Goal: Information Seeking & Learning: Learn about a topic

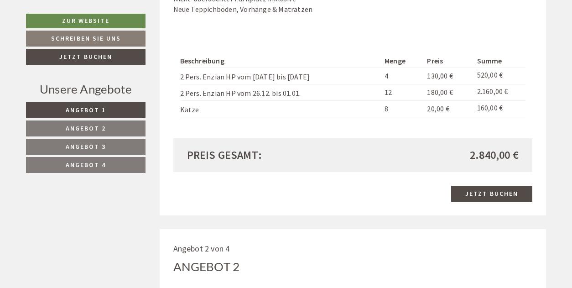
scroll to position [821, 0]
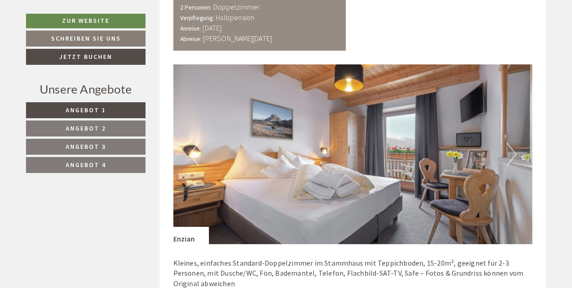
scroll to position [514, 0]
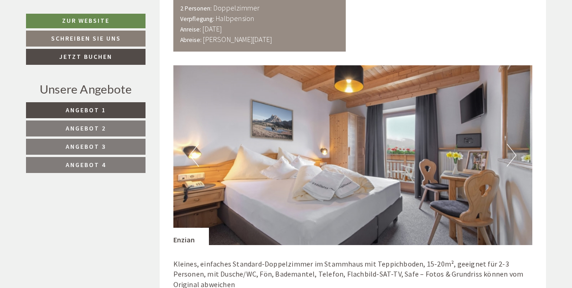
click at [512, 152] on button "Next" at bounding box center [512, 155] width 10 height 23
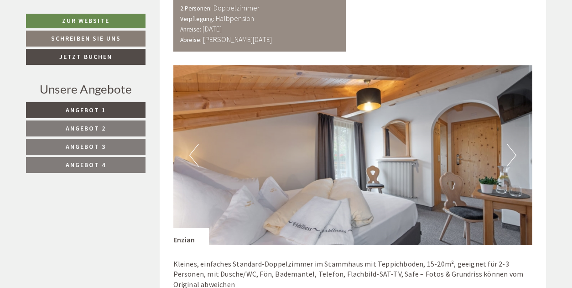
click at [512, 152] on button "Next" at bounding box center [512, 155] width 10 height 23
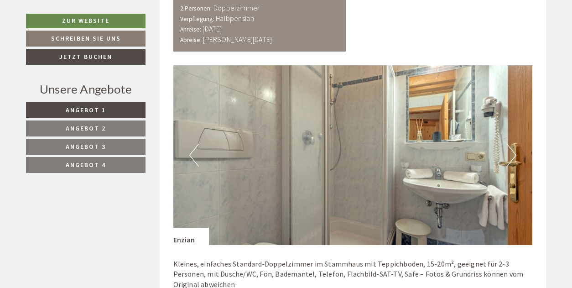
click at [512, 152] on button "Next" at bounding box center [512, 155] width 10 height 23
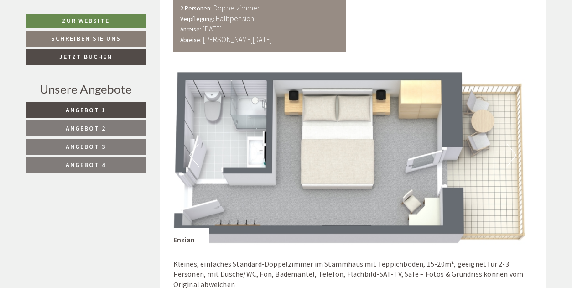
click at [512, 152] on button "Next" at bounding box center [512, 155] width 10 height 23
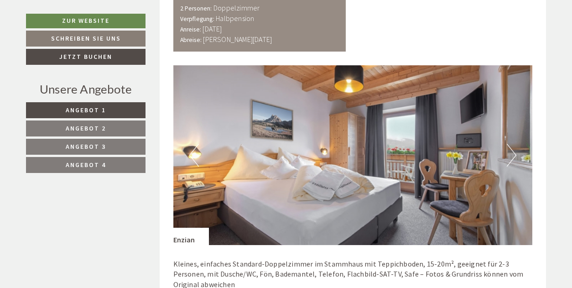
click at [512, 152] on button "Next" at bounding box center [512, 155] width 10 height 23
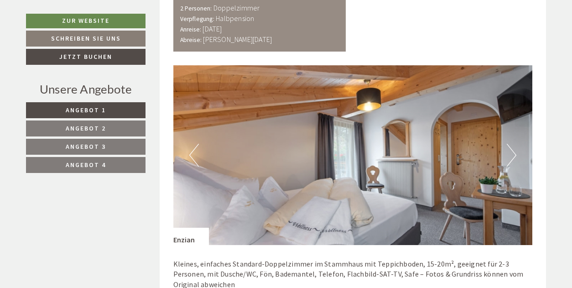
click at [512, 152] on button "Next" at bounding box center [512, 155] width 10 height 23
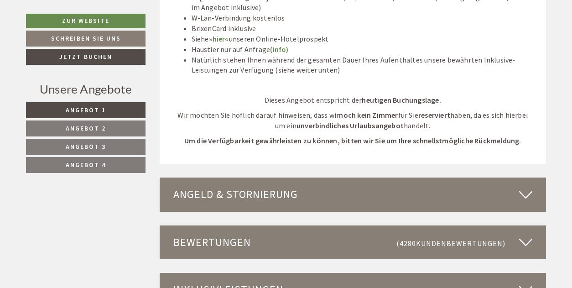
scroll to position [2375, 0]
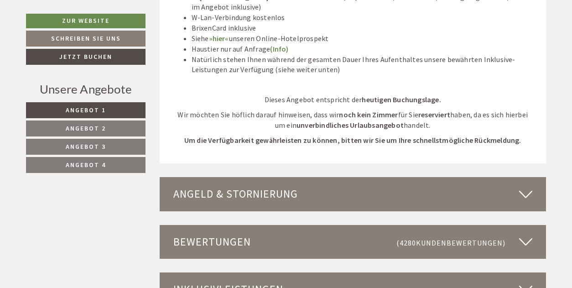
click at [528, 186] on icon at bounding box center [526, 194] width 13 height 16
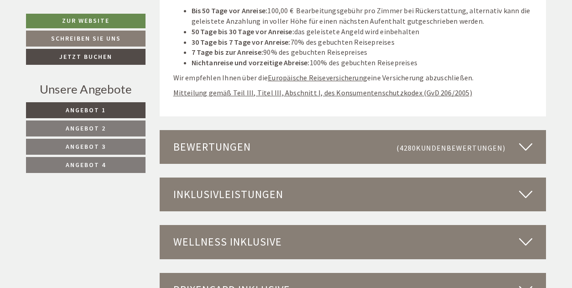
scroll to position [2657, 0]
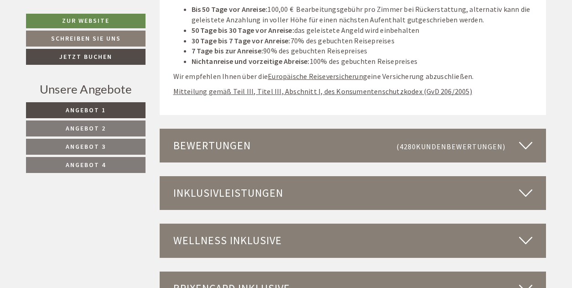
click at [528, 138] on icon at bounding box center [526, 146] width 13 height 16
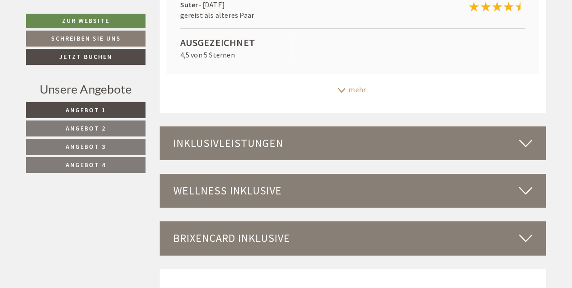
scroll to position [3020, 0]
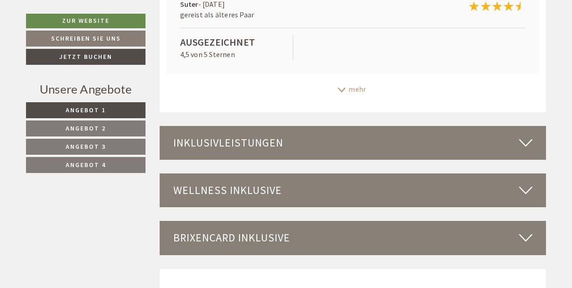
click at [525, 135] on icon at bounding box center [526, 143] width 13 height 16
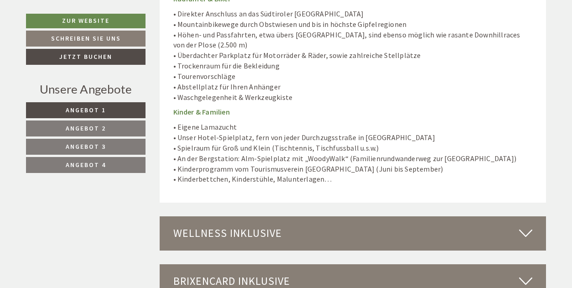
scroll to position [3793, 0]
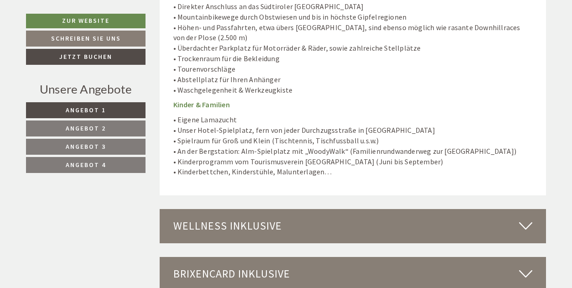
click at [526, 218] on icon at bounding box center [526, 226] width 13 height 16
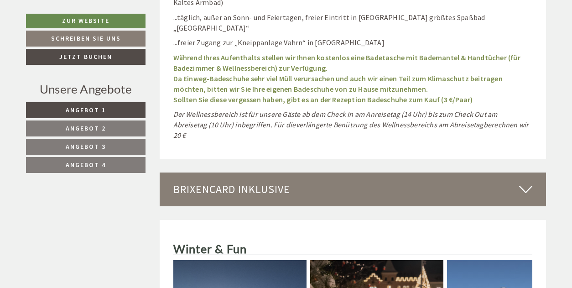
scroll to position [4638, 0]
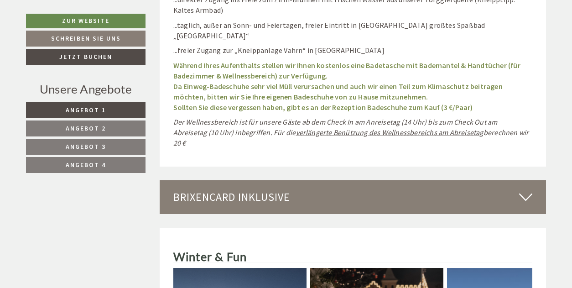
click at [525, 189] on icon at bounding box center [526, 197] width 13 height 16
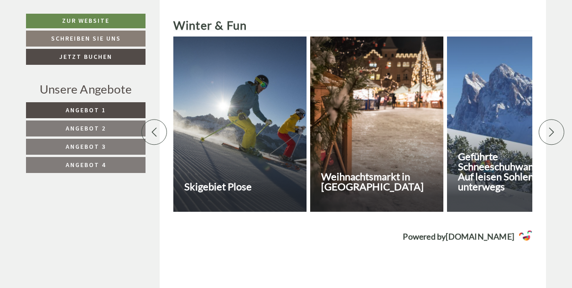
scroll to position [5448, 0]
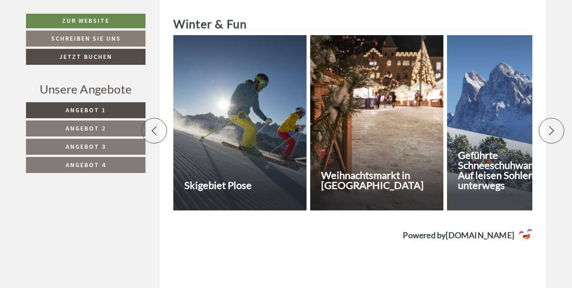
click at [222, 180] on h3 "Skigebiet Plose" at bounding box center [244, 185] width 120 height 10
